Goal: Use online tool/utility: Utilize a website feature to perform a specific function

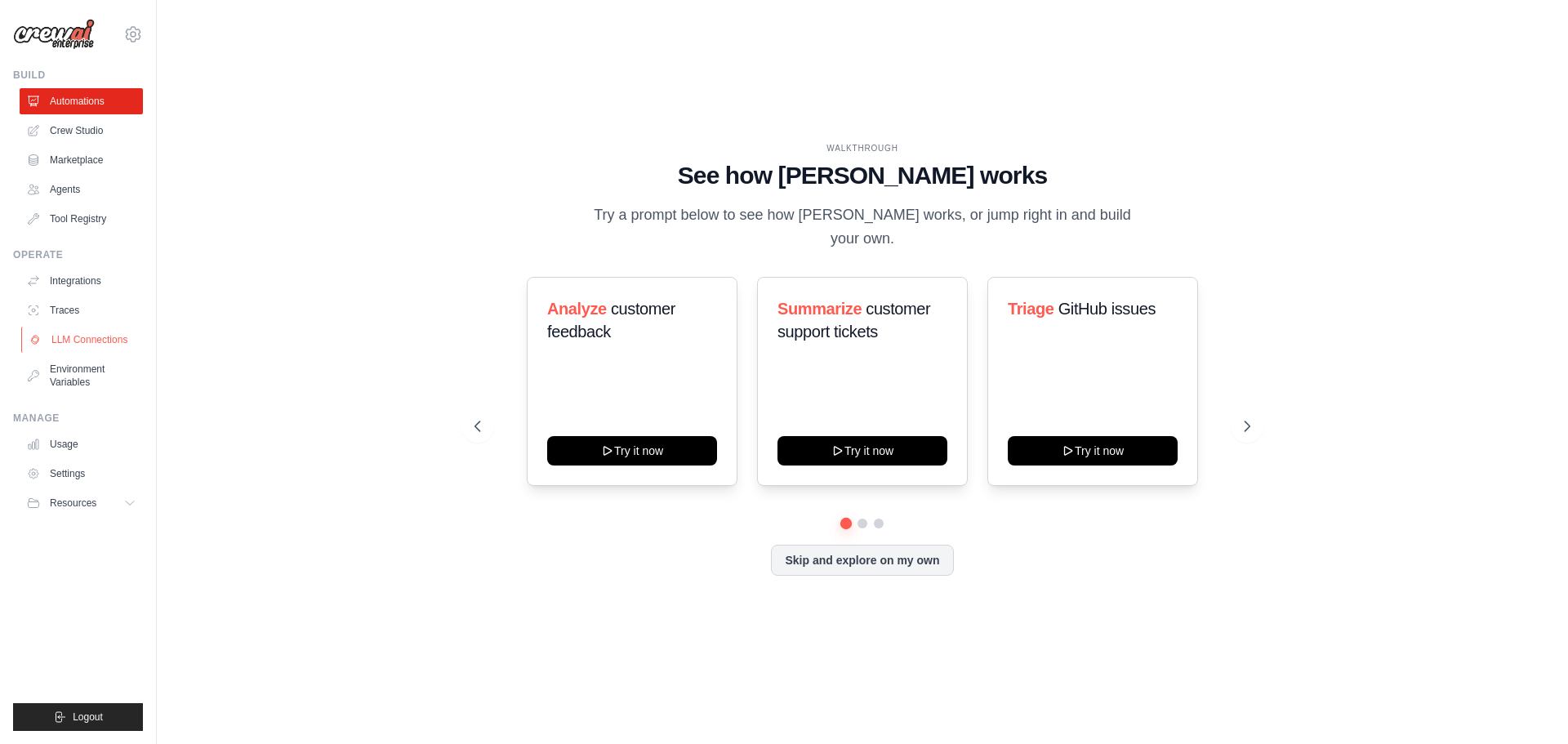
click at [59, 340] on link "LLM Connections" at bounding box center [83, 339] width 124 height 26
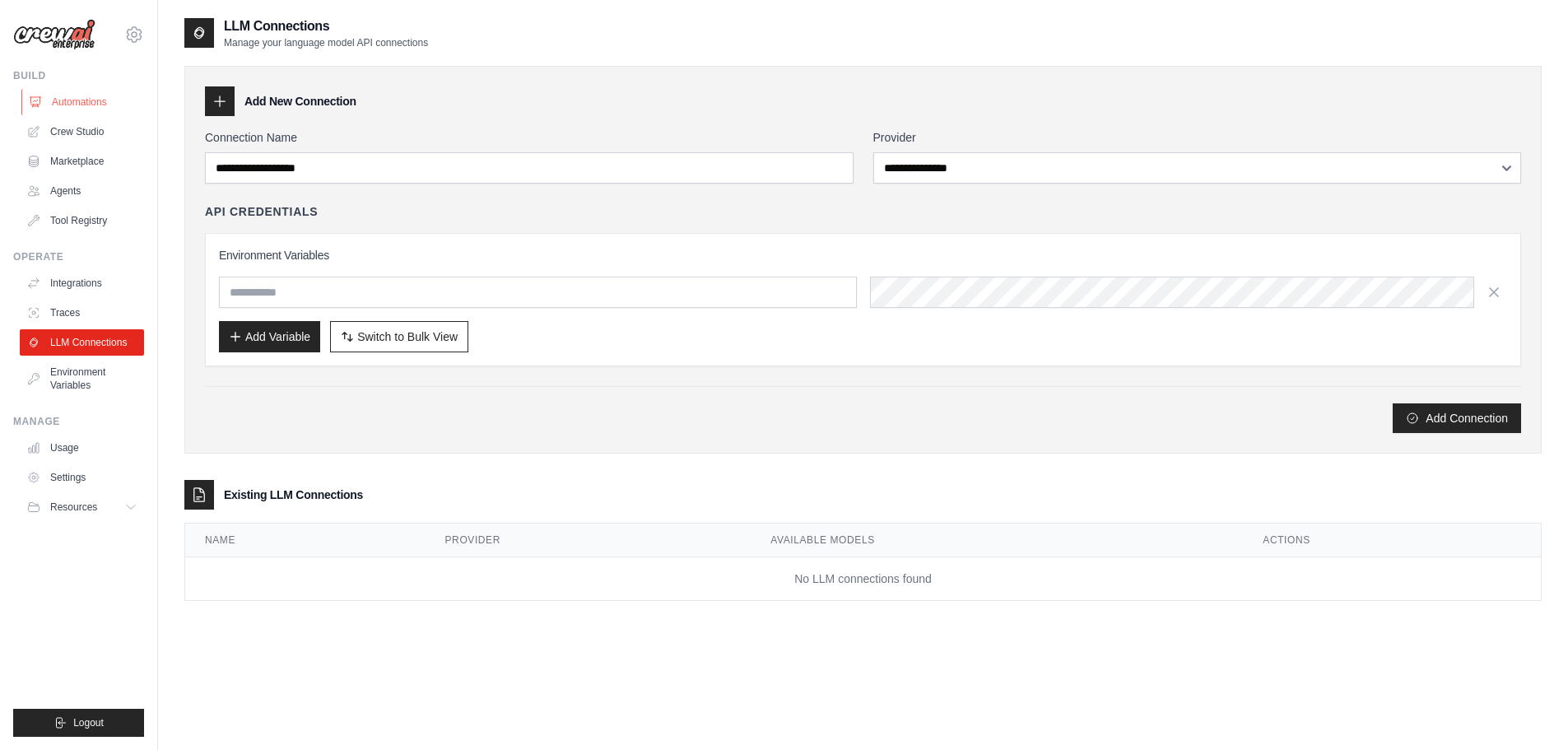
click at [89, 91] on link "Automations" at bounding box center [83, 102] width 125 height 26
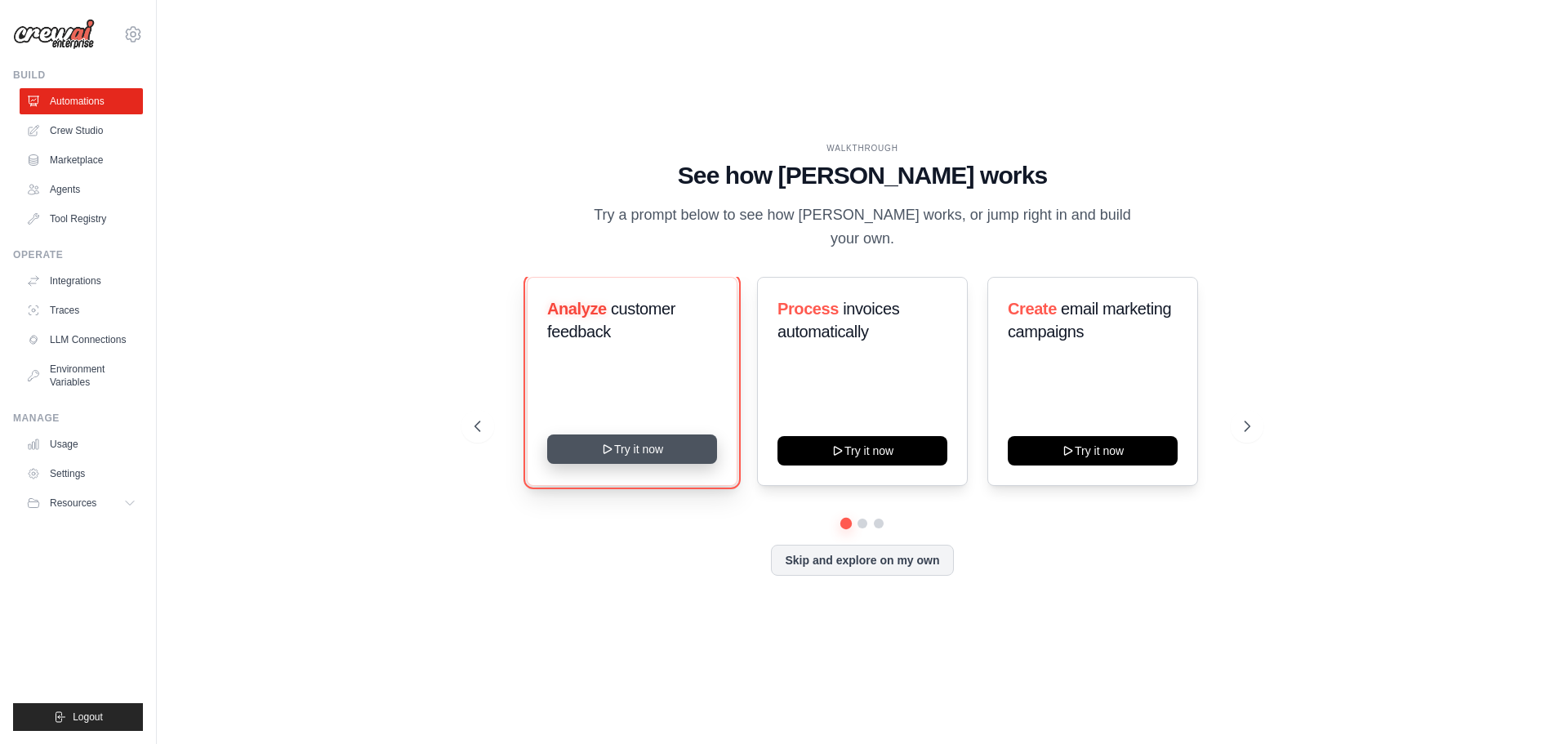
click at [682, 434] on button "Try it now" at bounding box center [632, 448] width 169 height 29
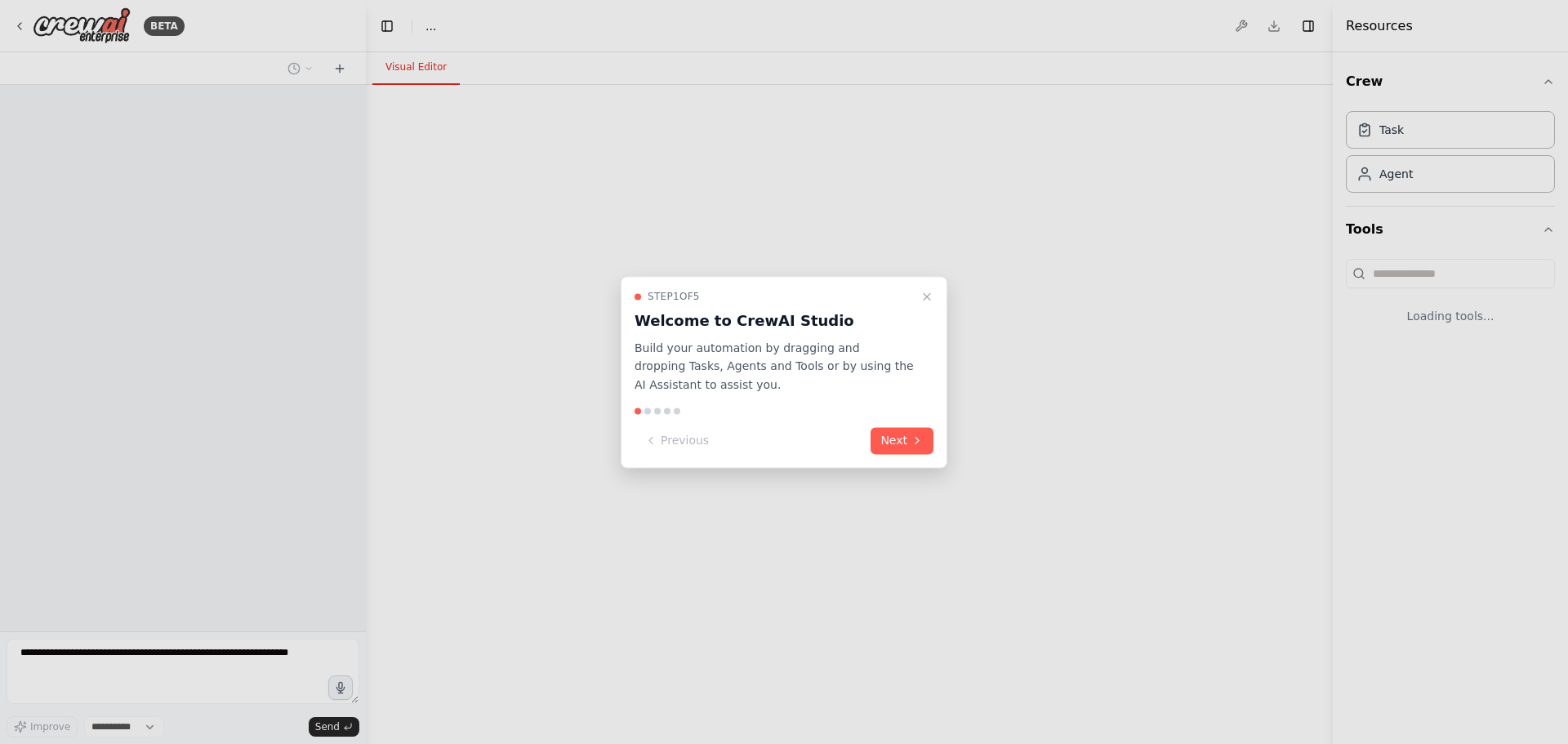
select select "****"
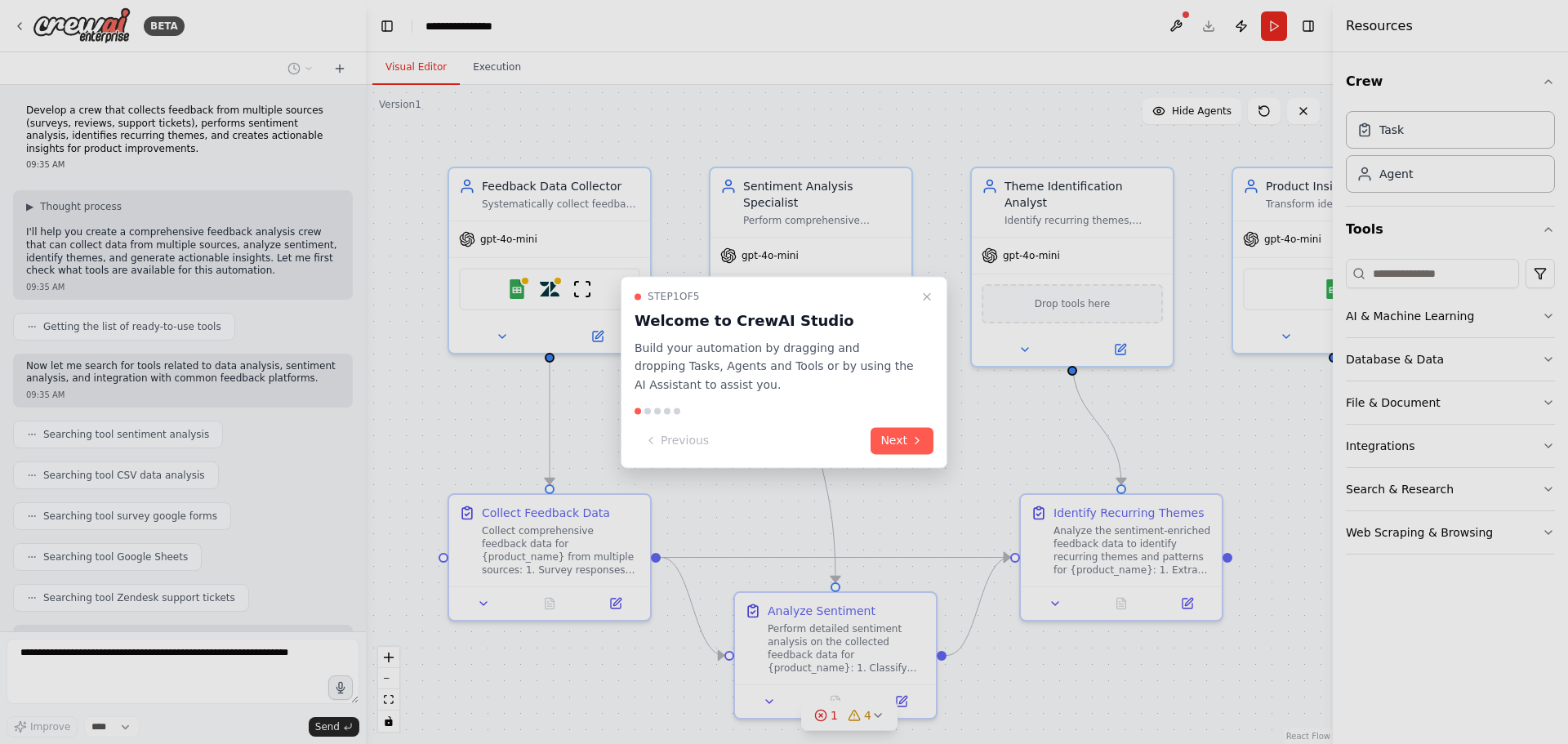
scroll to position [507, 0]
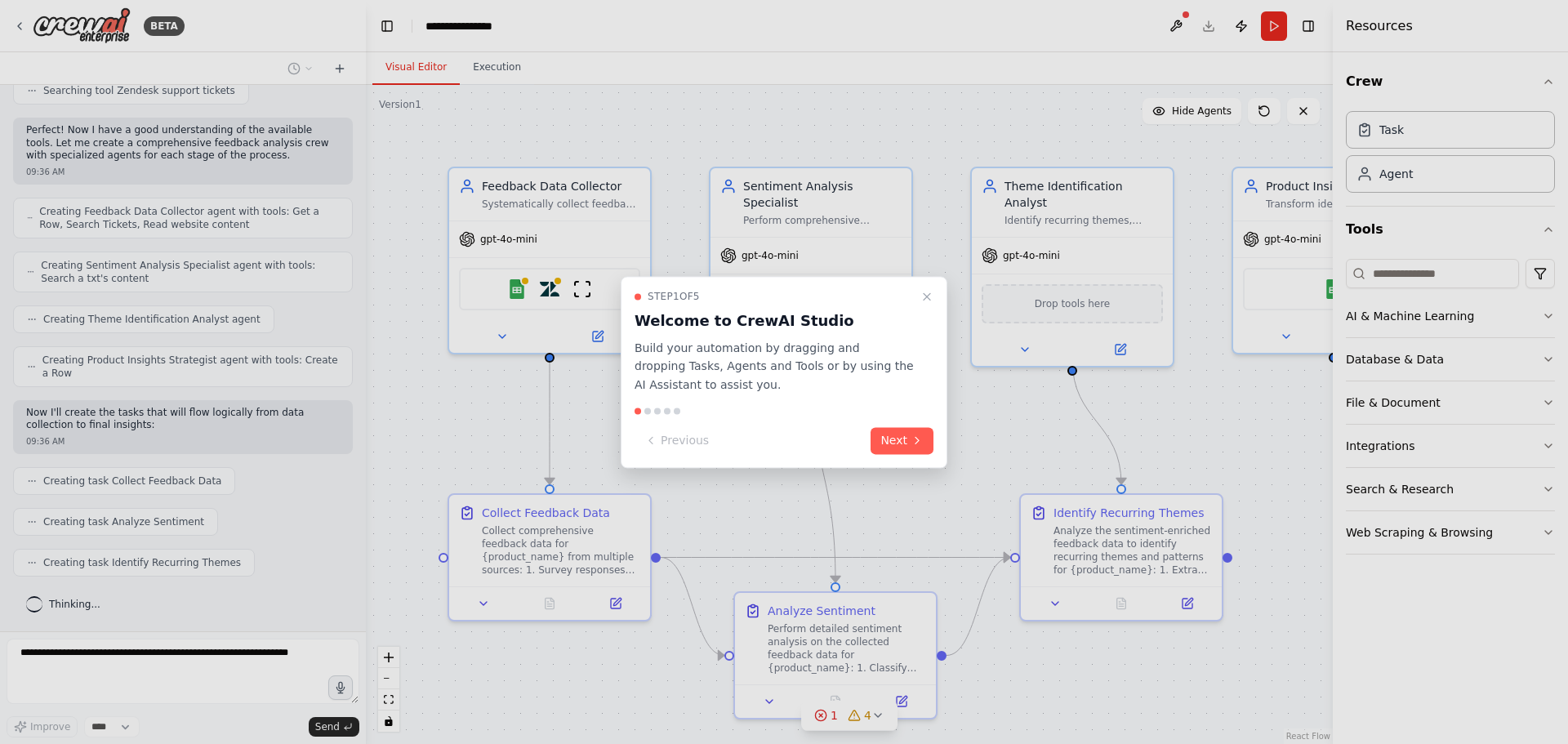
click at [992, 468] on div at bounding box center [784, 372] width 1568 height 744
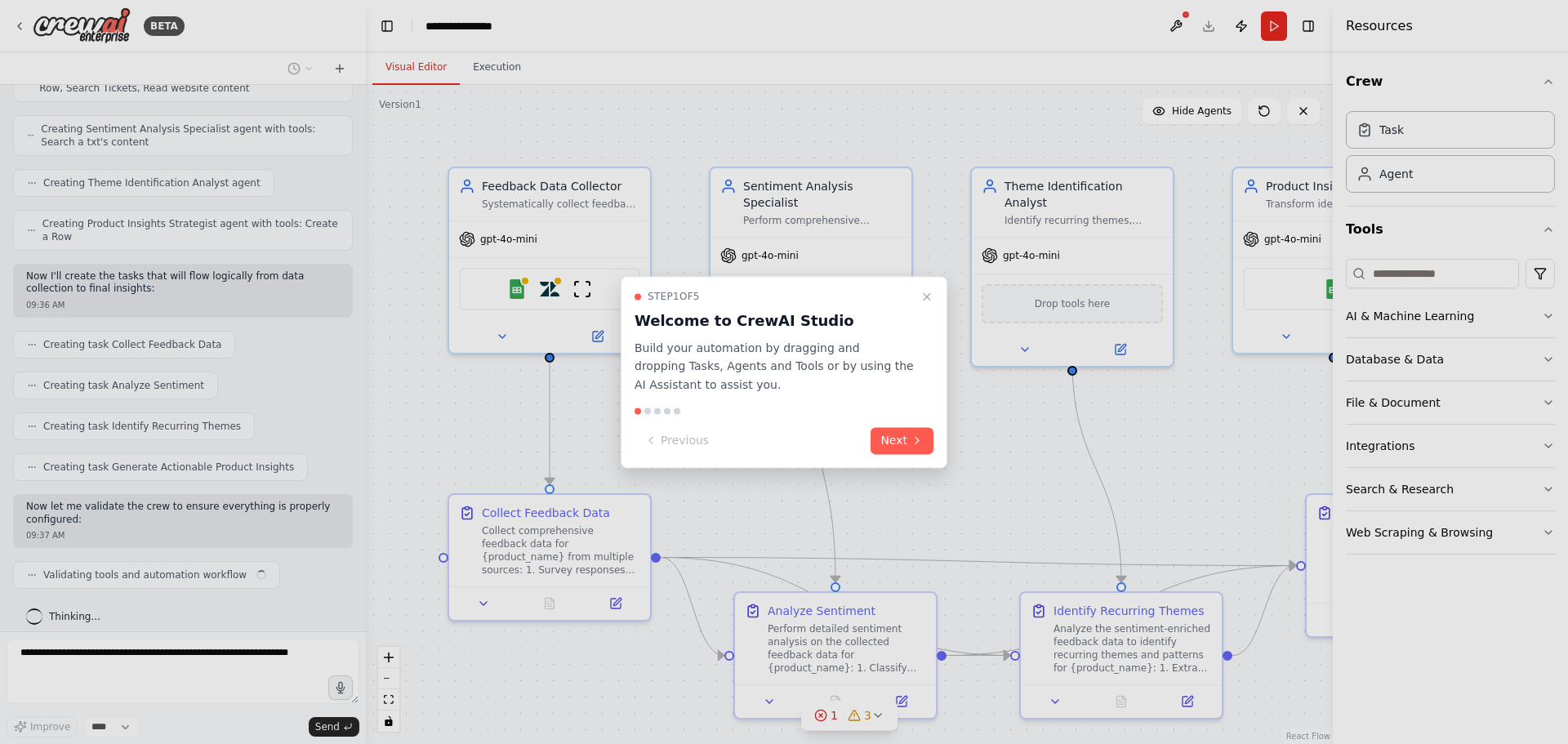
scroll to position [656, 0]
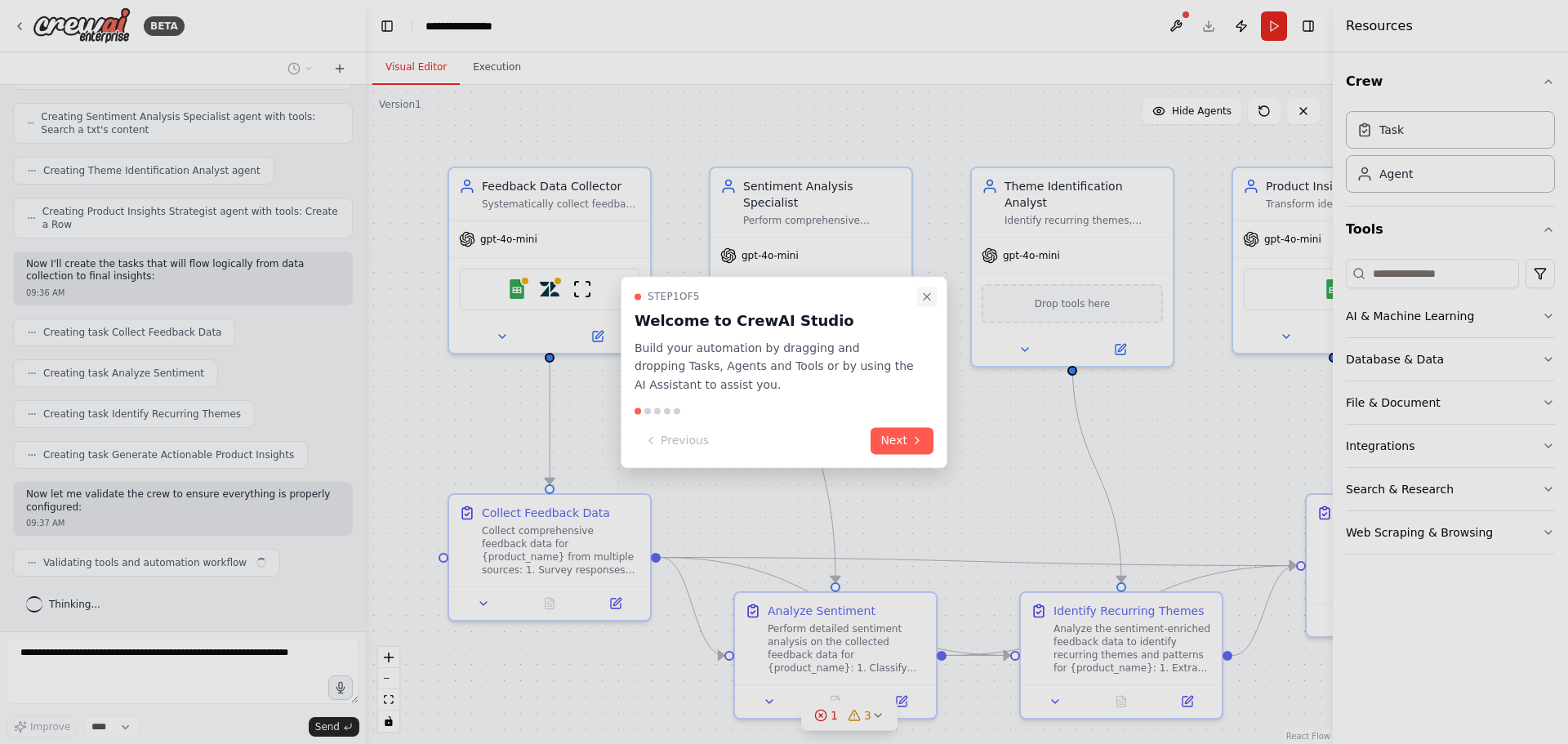
click at [931, 297] on icon "Close walkthrough" at bounding box center [927, 297] width 13 height 13
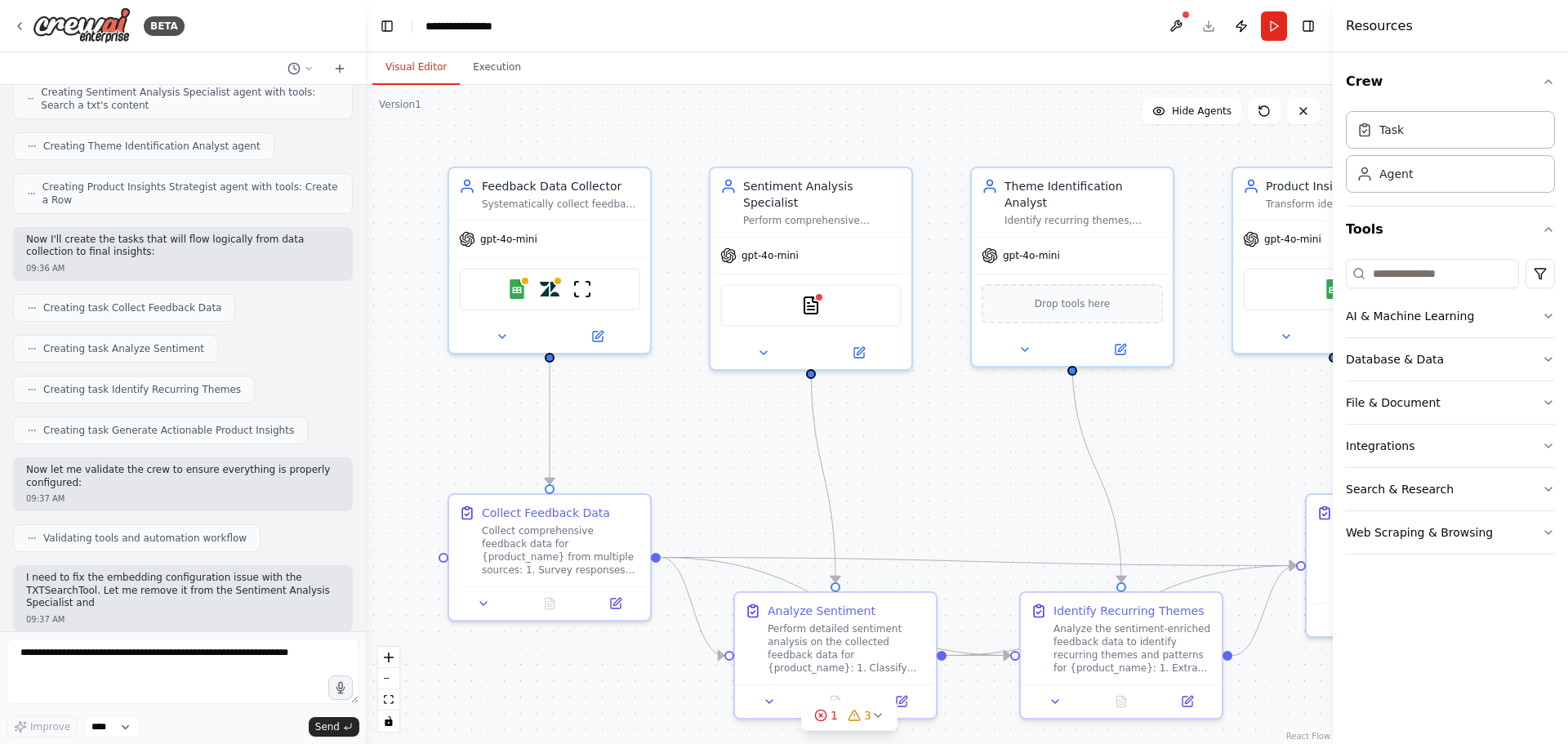
scroll to position [693, 0]
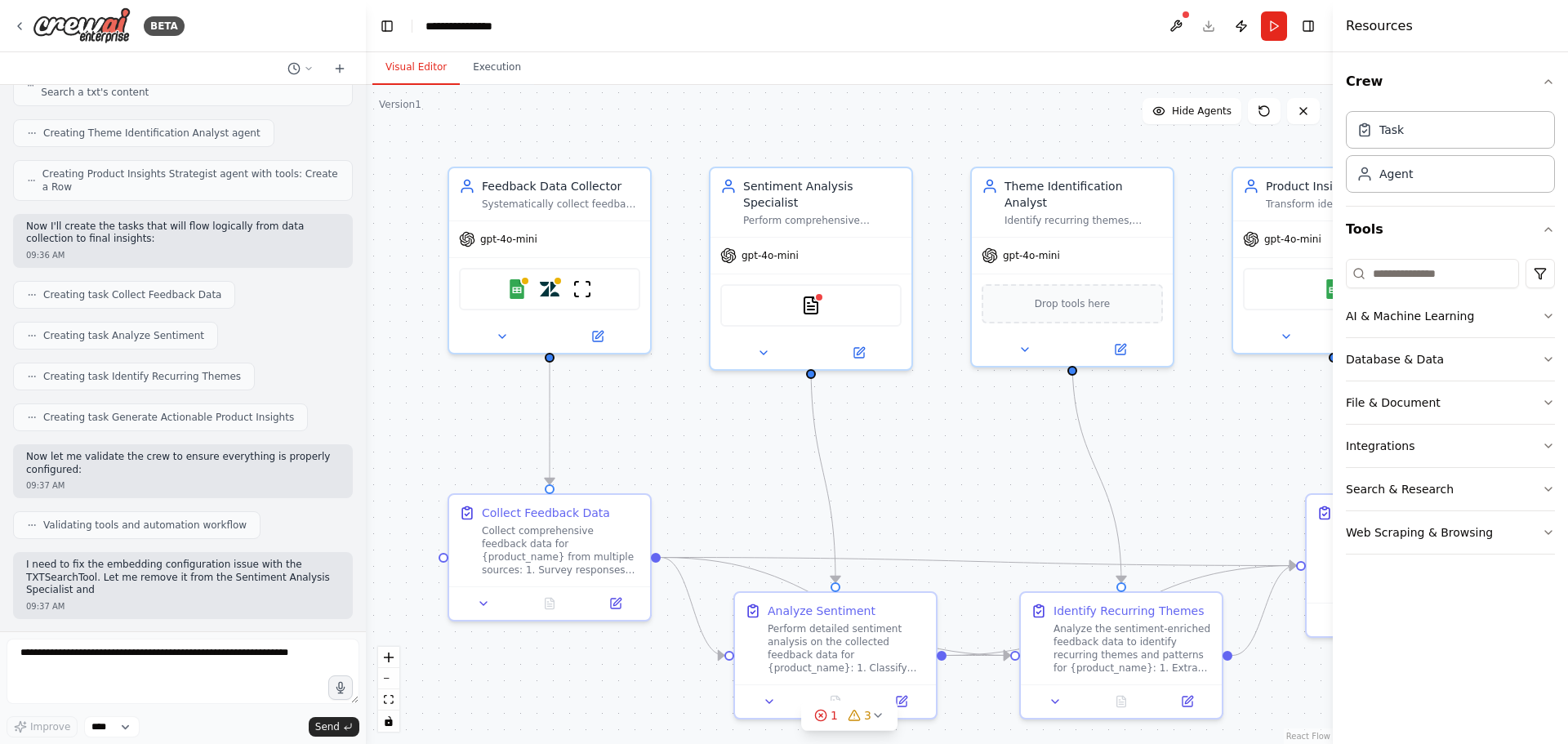
click at [1040, 73] on div "Visual Editor Execution" at bounding box center [849, 69] width 967 height 32
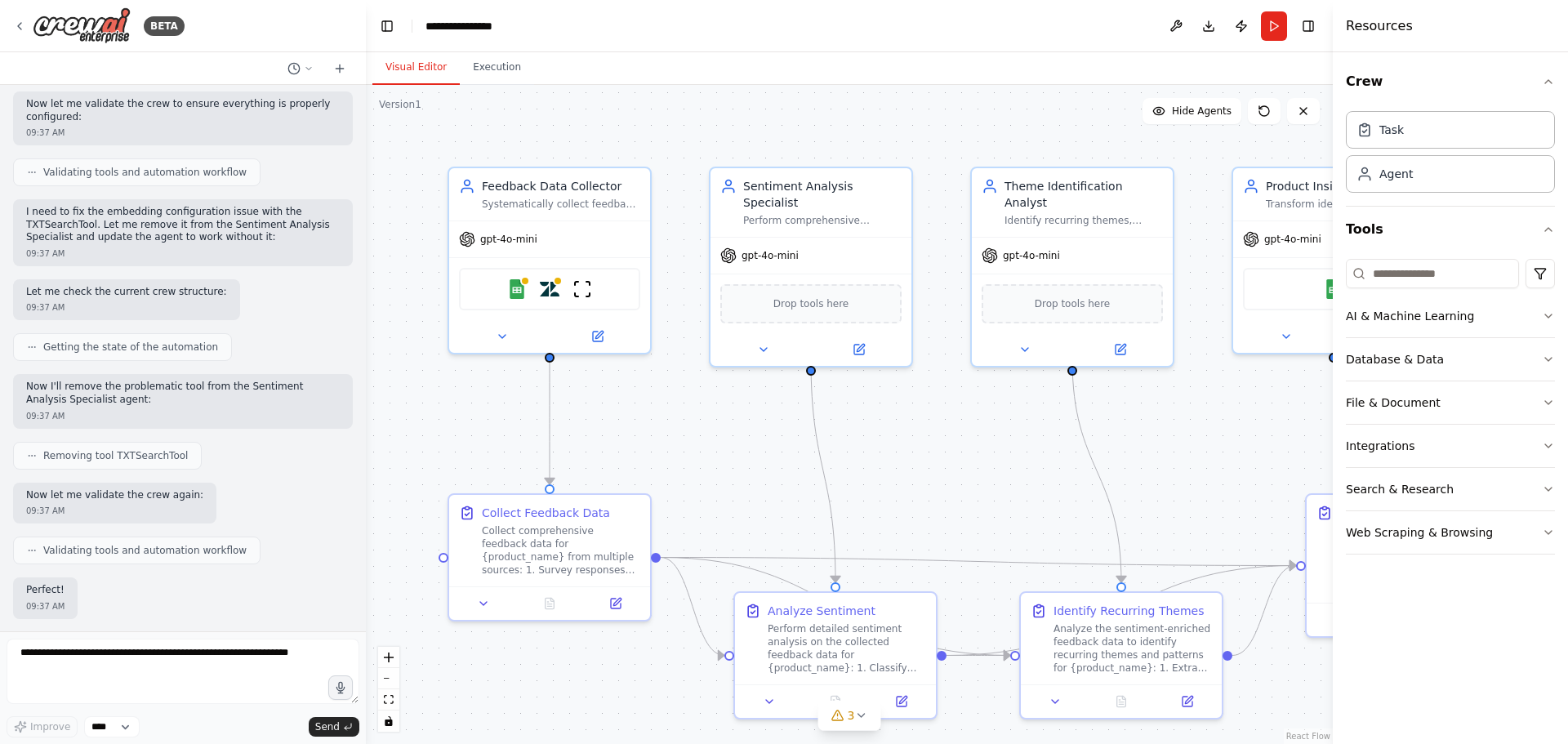
scroll to position [1142, 0]
